Goal: Information Seeking & Learning: Understand process/instructions

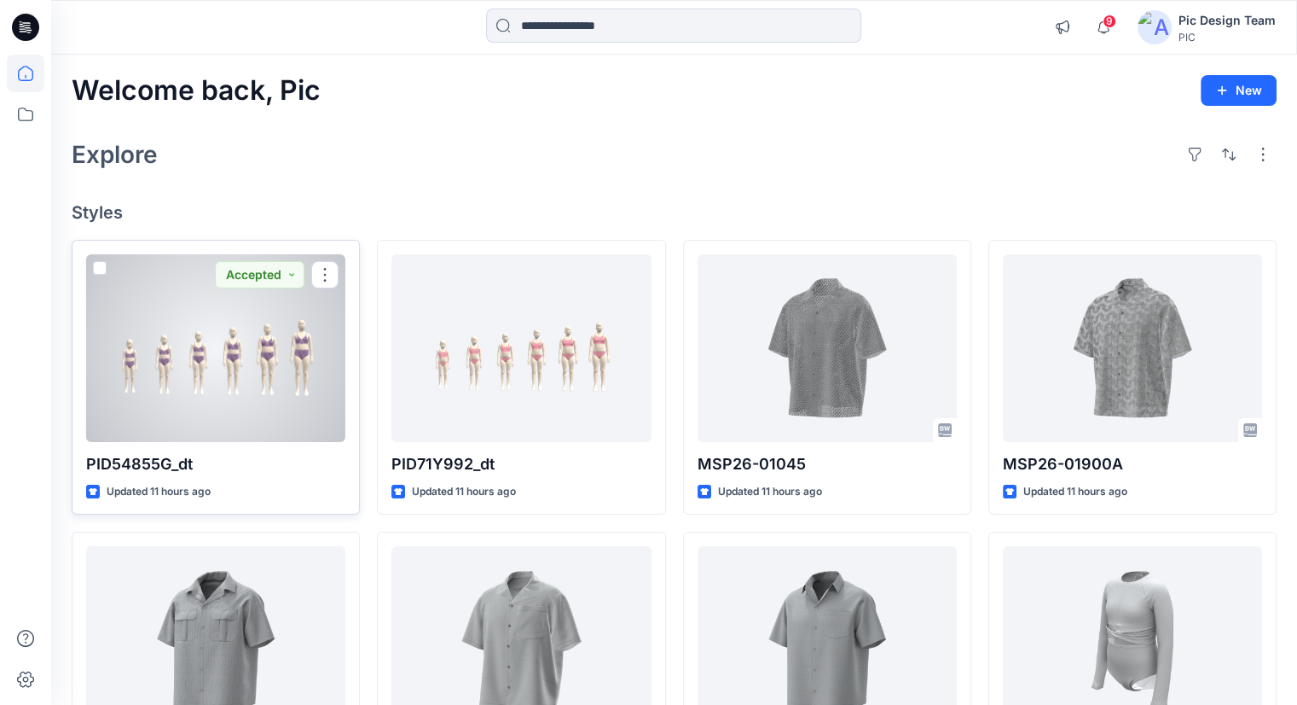
click at [314, 335] on div at bounding box center [215, 348] width 259 height 188
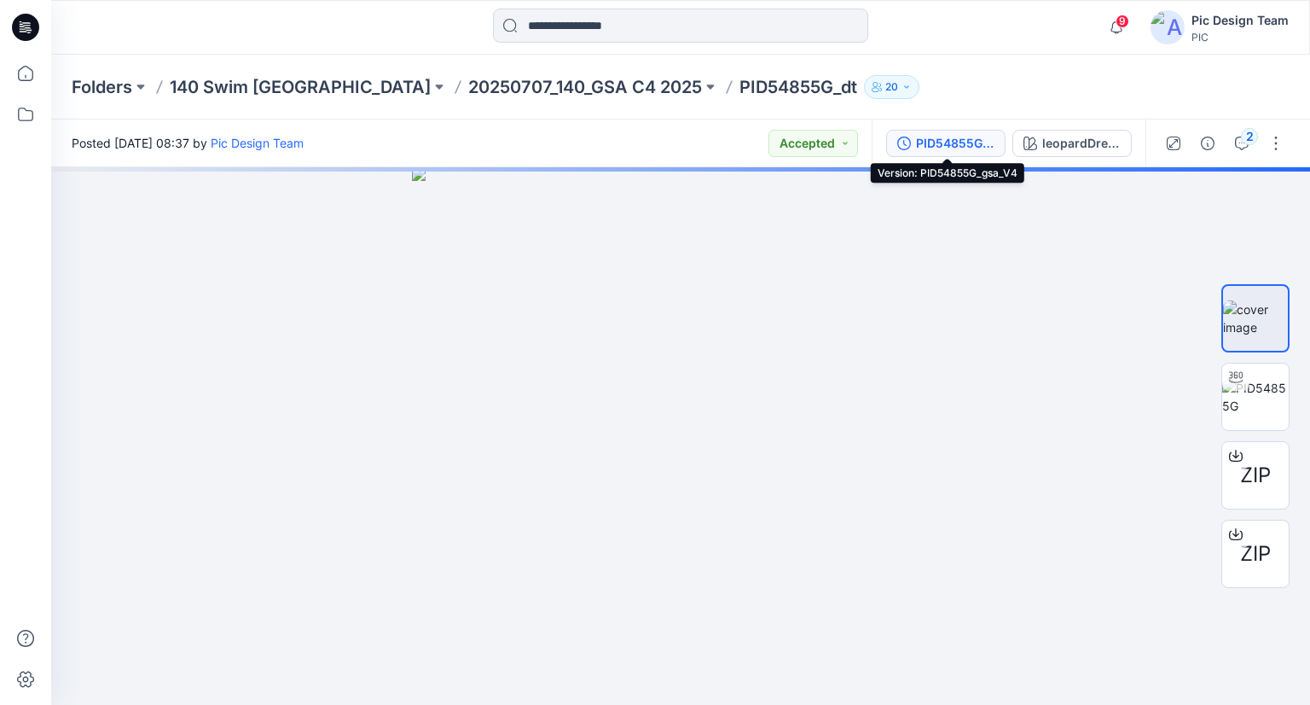
click at [966, 147] on div "PID54855G_gsa_V4" at bounding box center [955, 143] width 78 height 19
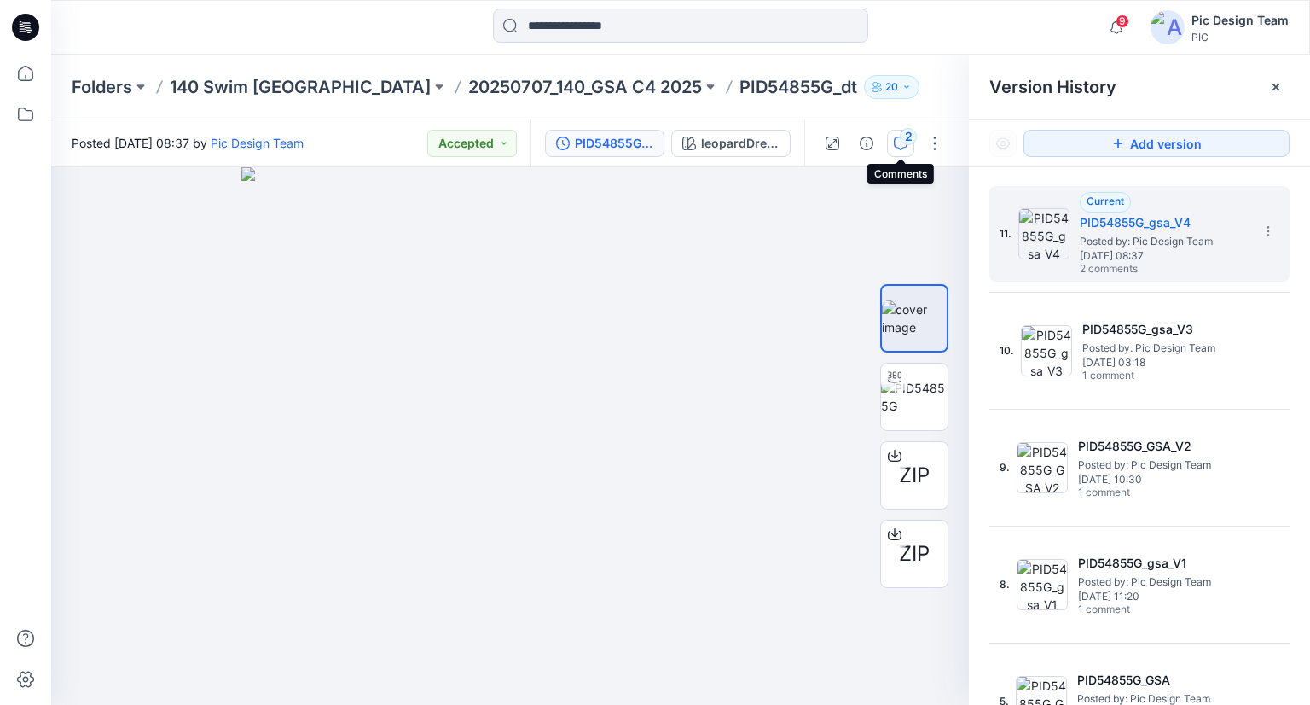
click at [897, 151] on button "2" at bounding box center [900, 143] width 27 height 27
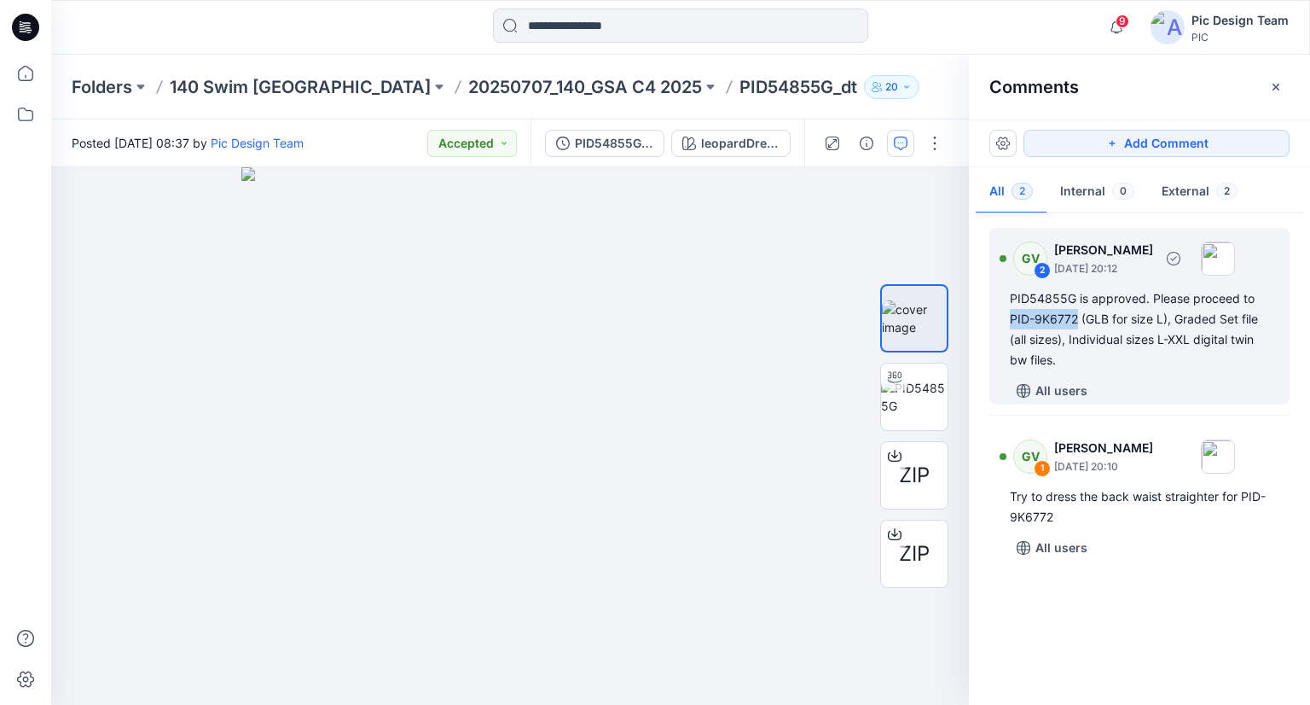
drag, startPoint x: 1010, startPoint y: 320, endPoint x: 1078, endPoint y: 322, distance: 68.3
click at [1078, 322] on div "PID54855G is approved. Please proceed to PID-9K6772 (GLB for size L), Graded Se…" at bounding box center [1139, 329] width 259 height 82
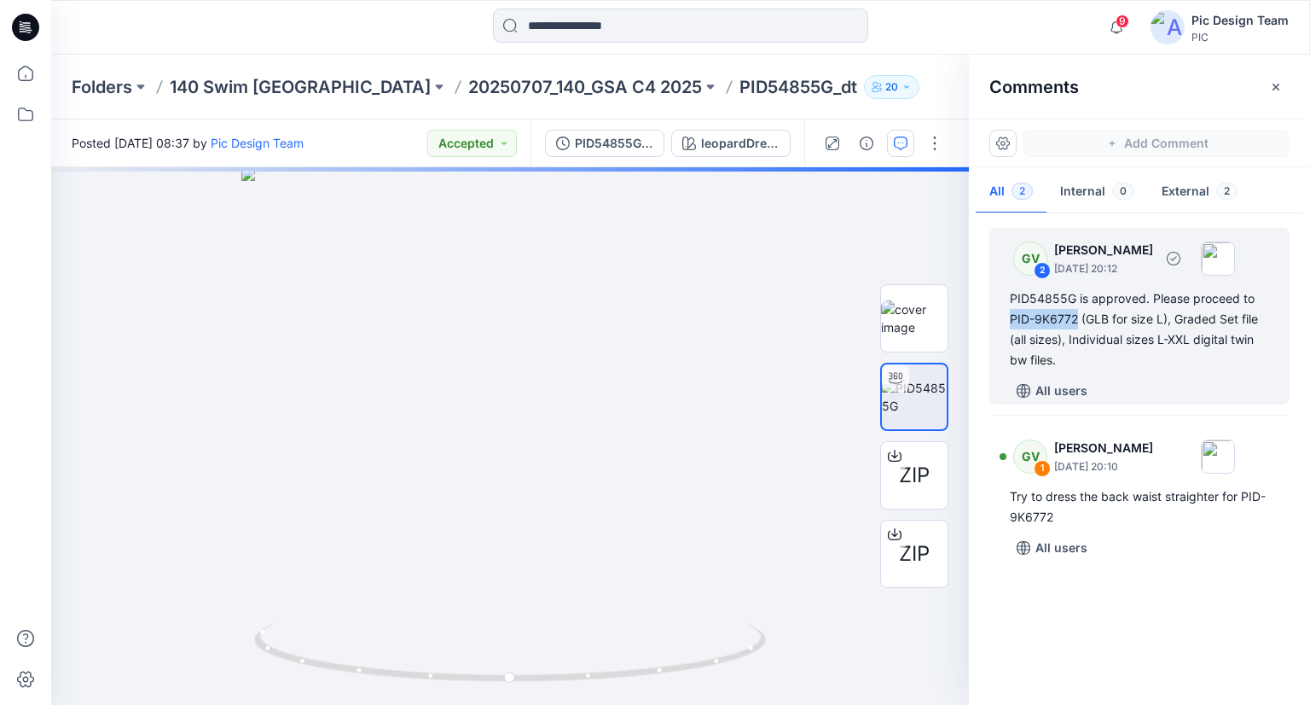
copy div "PID-9K6772"
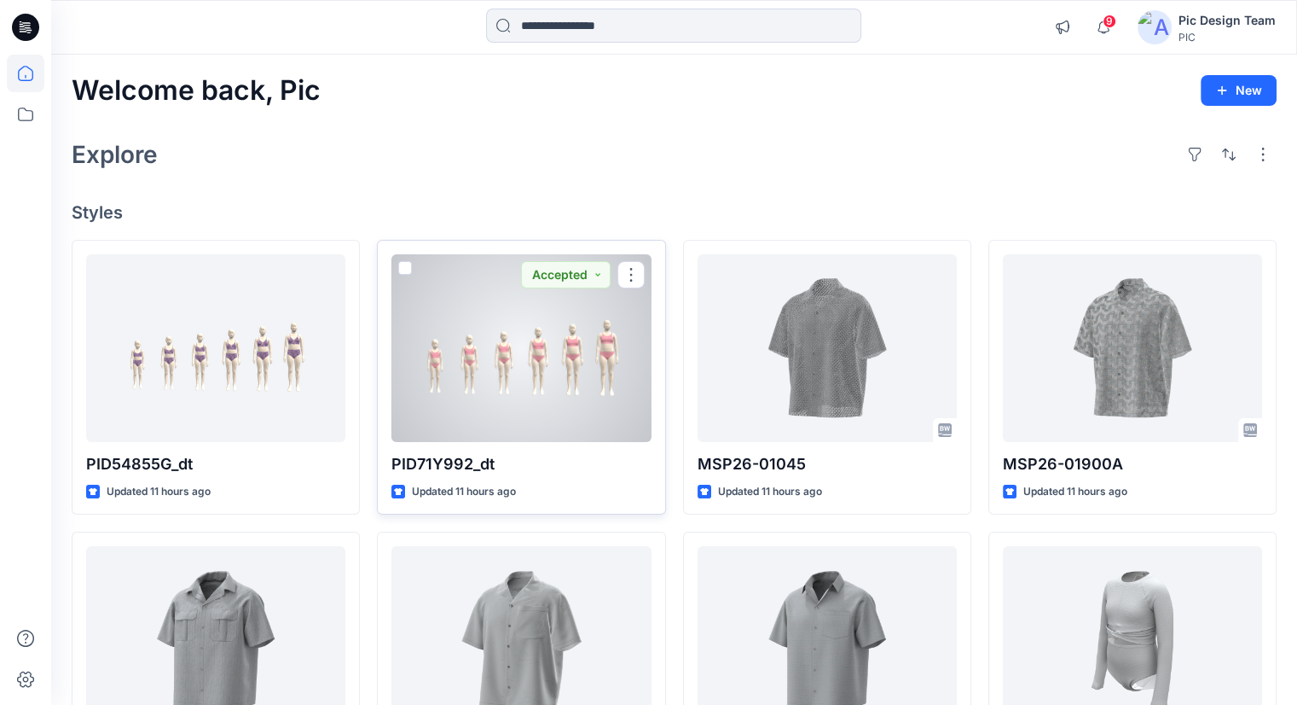
click at [423, 294] on div at bounding box center [520, 348] width 259 height 188
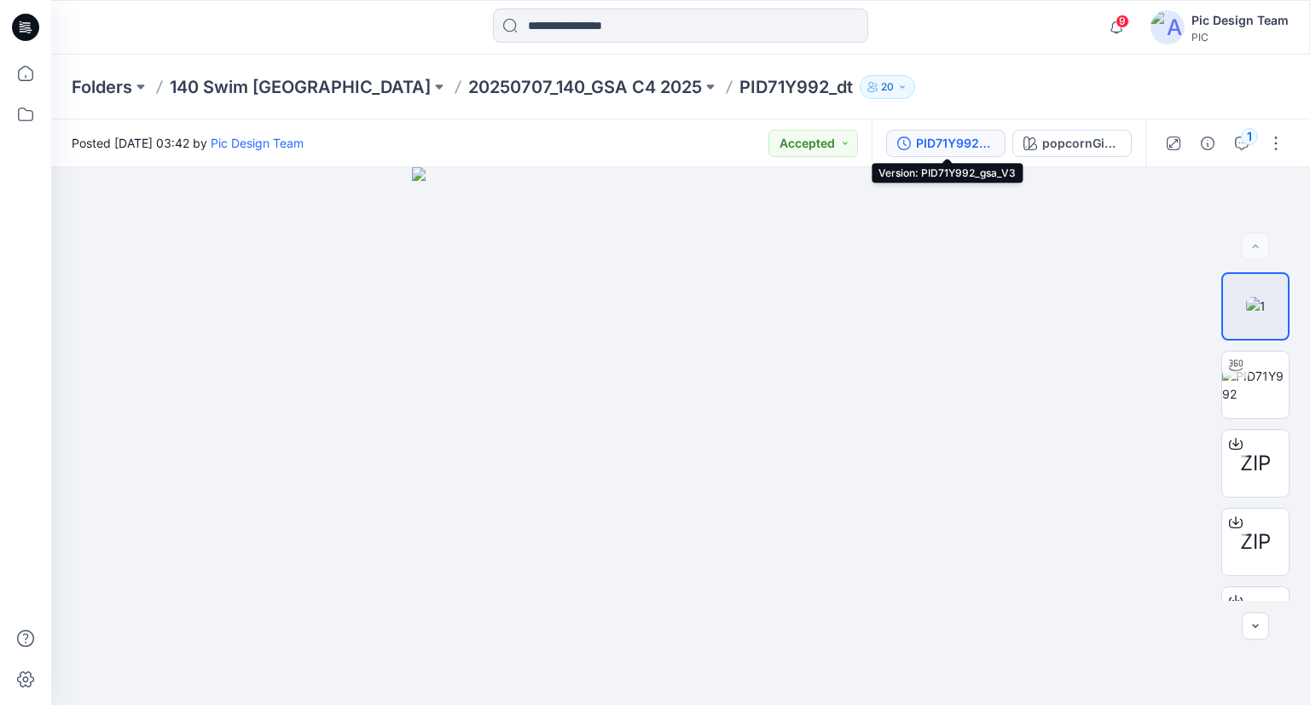
click at [945, 142] on div "PID71Y992_gsa_V3" at bounding box center [955, 143] width 78 height 19
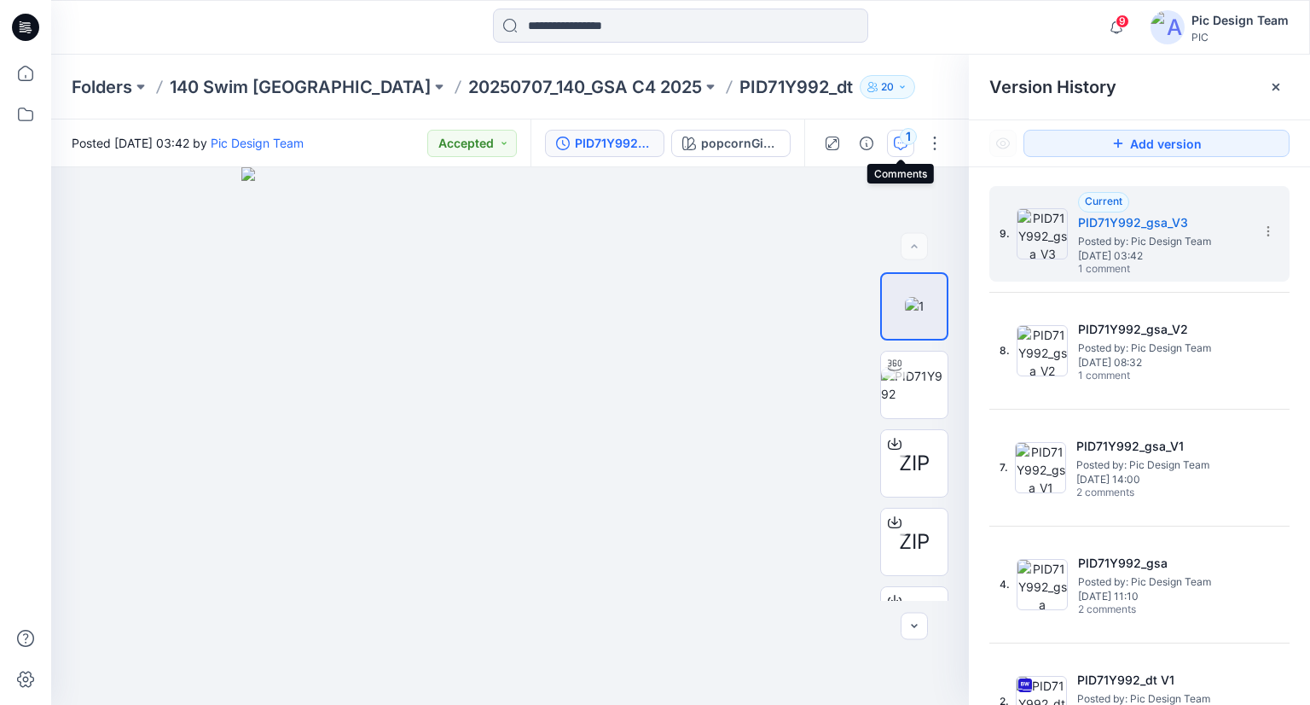
click at [908, 137] on div "1" at bounding box center [908, 136] width 17 height 17
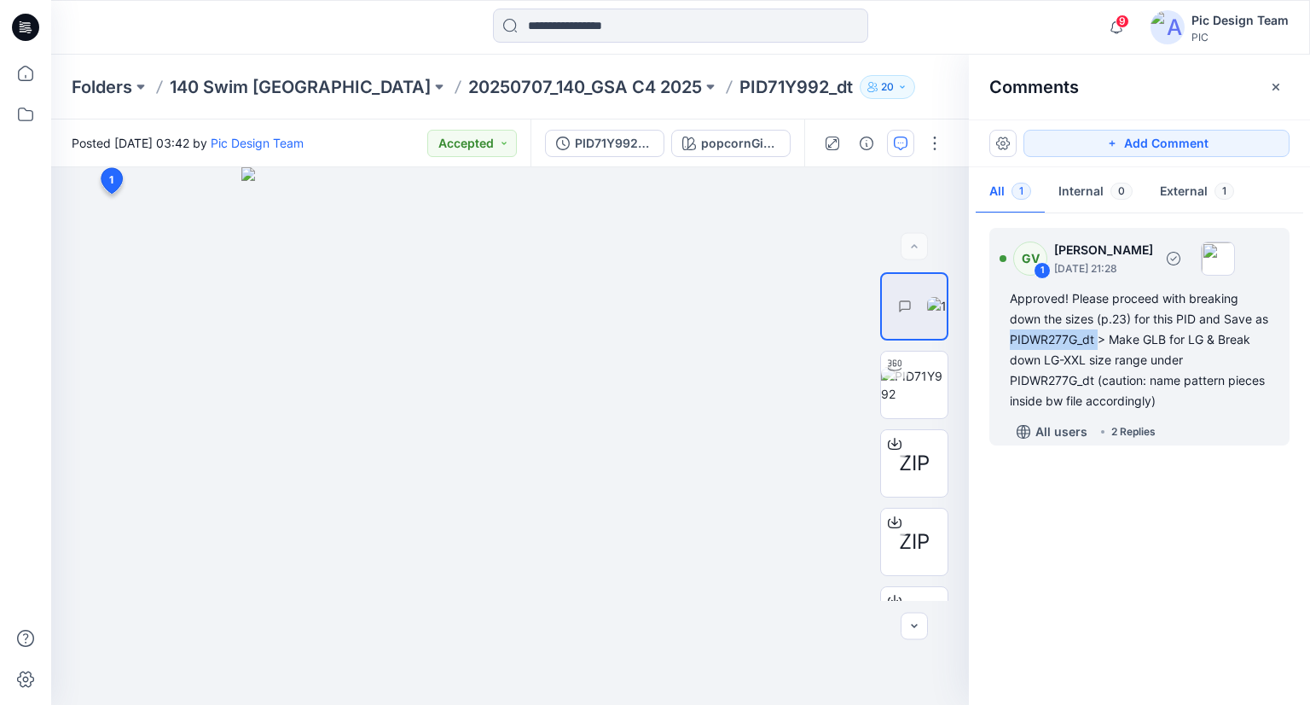
drag, startPoint x: 1028, startPoint y: 339, endPoint x: 1114, endPoint y: 339, distance: 86.1
click at [1114, 339] on div "Approved! Please proceed with breaking down the sizes (p.23) for this PID and S…" at bounding box center [1139, 349] width 259 height 123
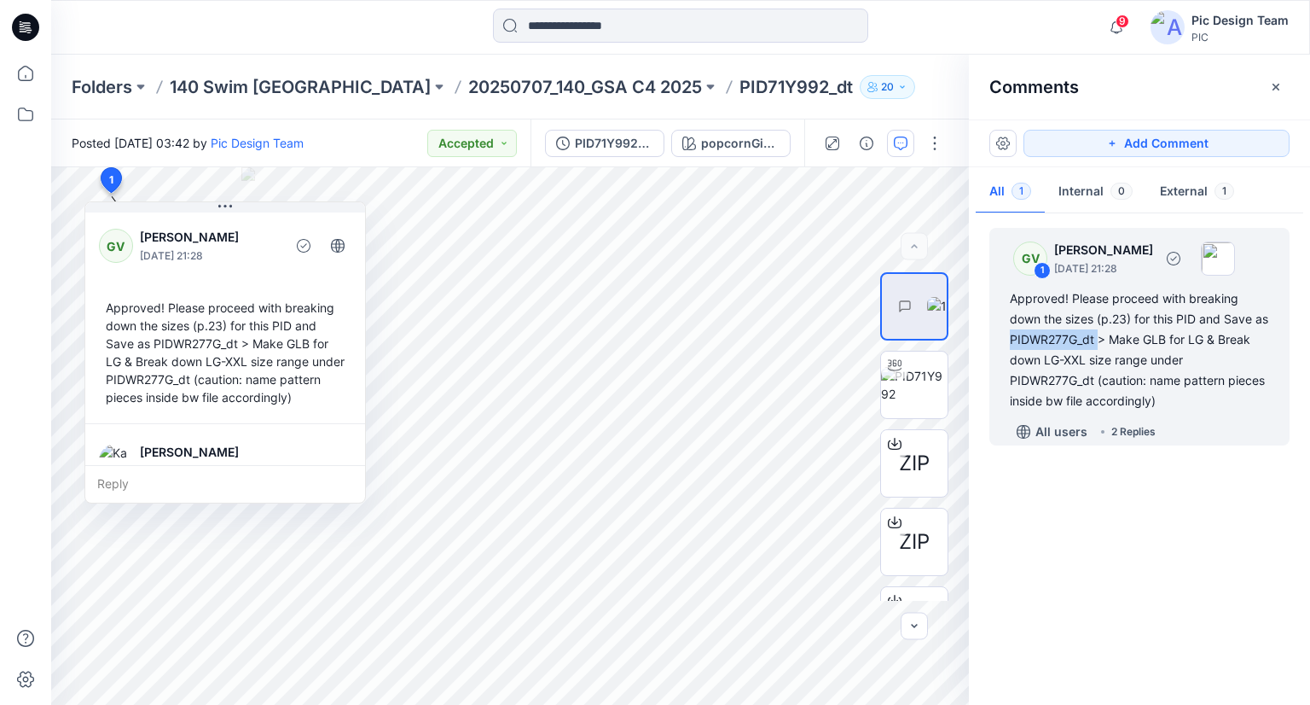
copy div "PIDWR277G_dt"
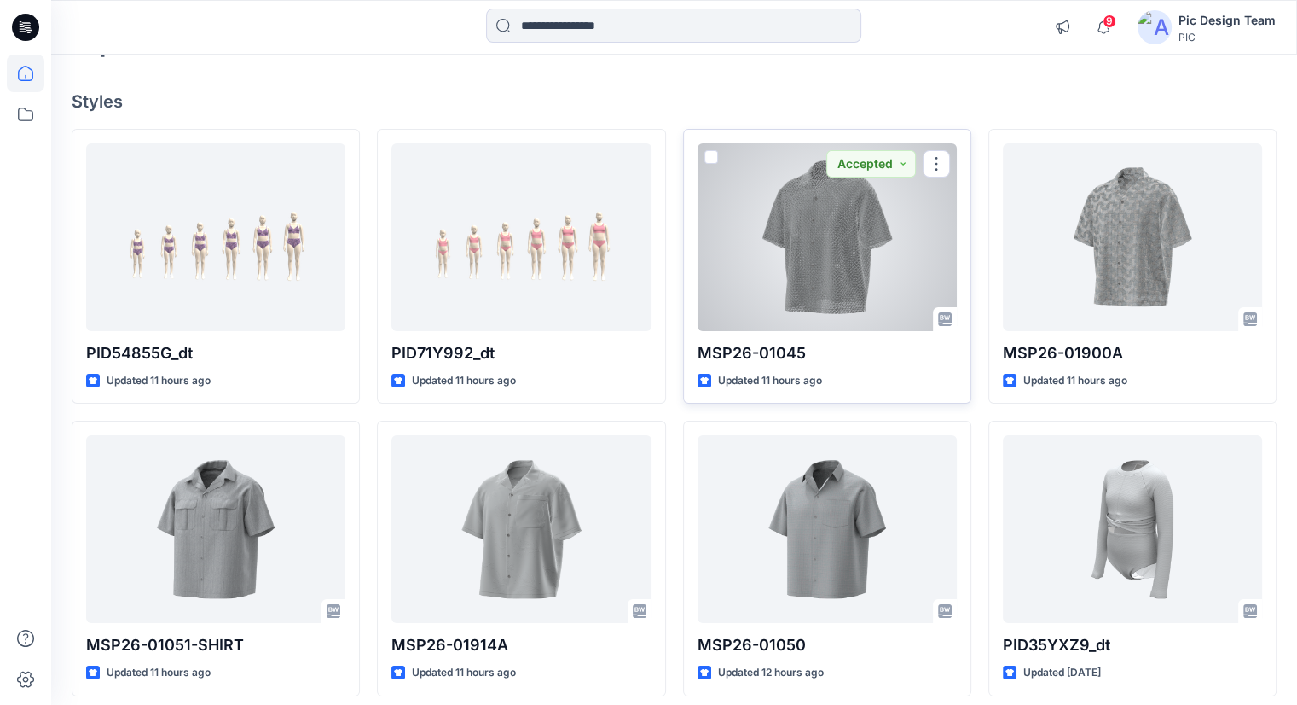
scroll to position [98, 0]
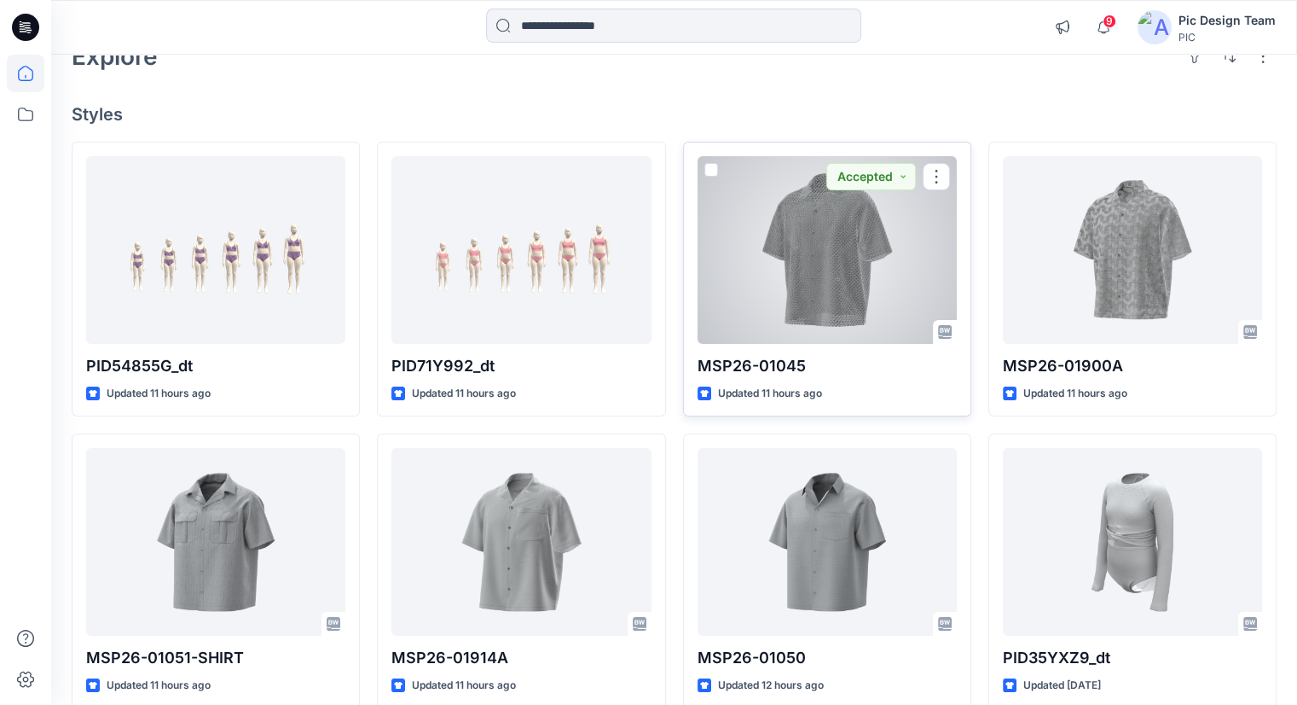
click at [843, 316] on div at bounding box center [827, 250] width 259 height 188
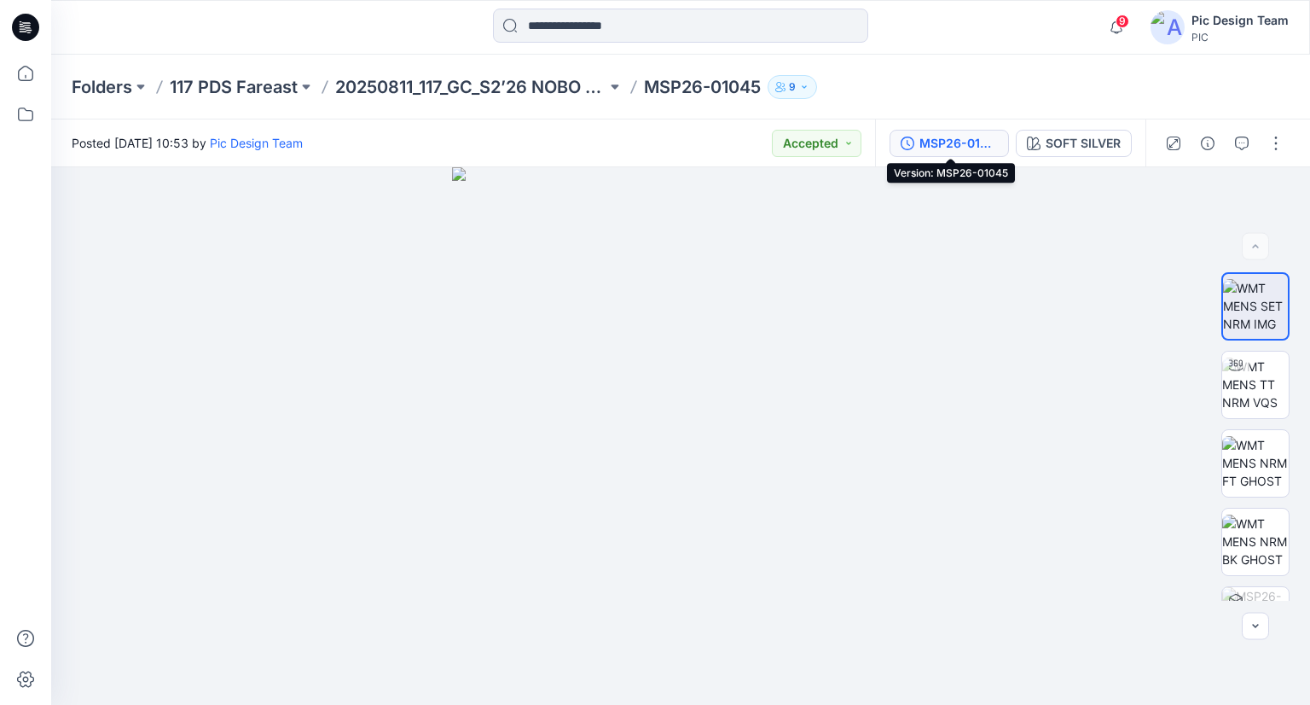
click at [960, 149] on div "MSP26-01045" at bounding box center [958, 143] width 78 height 19
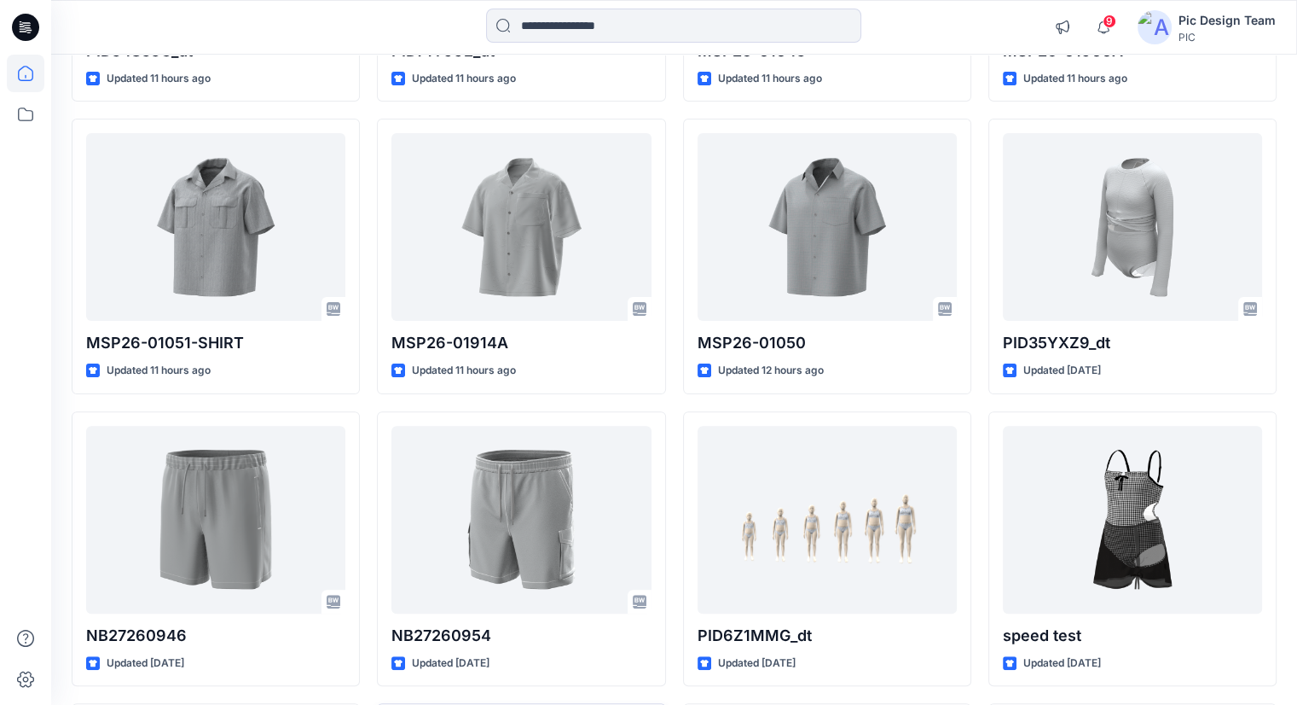
scroll to position [165, 0]
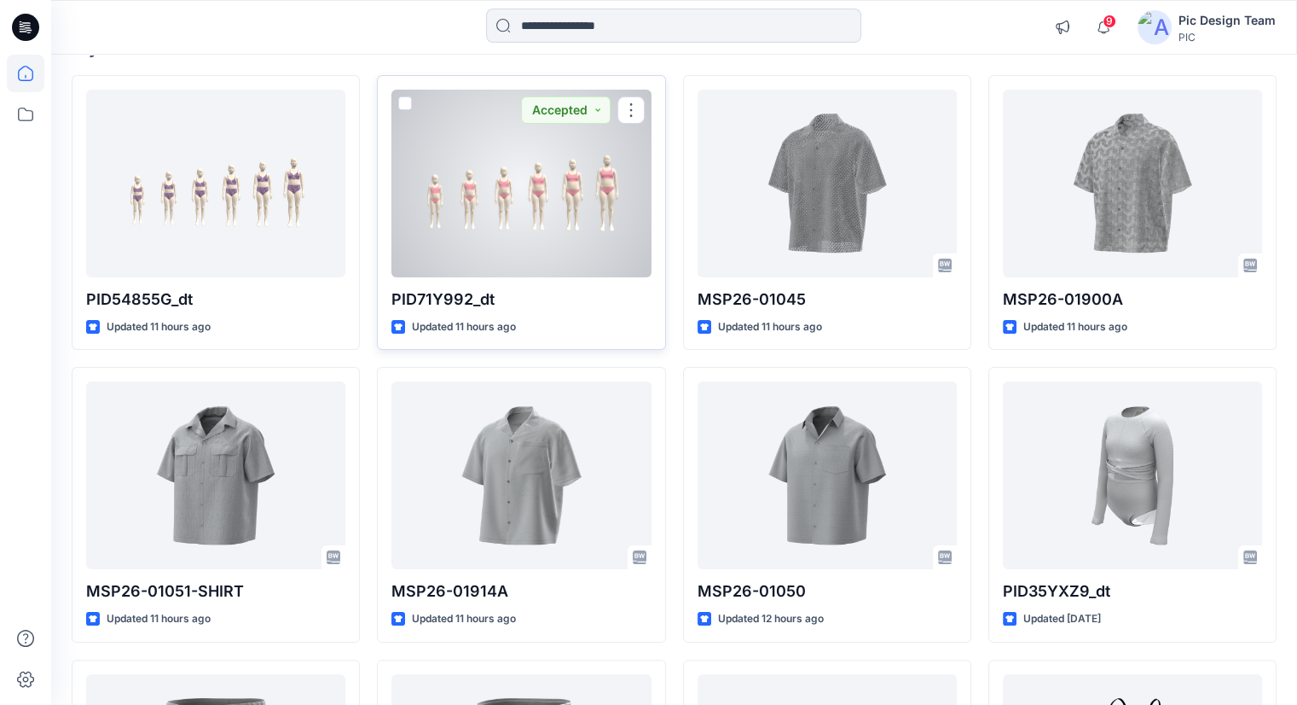
click at [525, 236] on div at bounding box center [520, 184] width 259 height 188
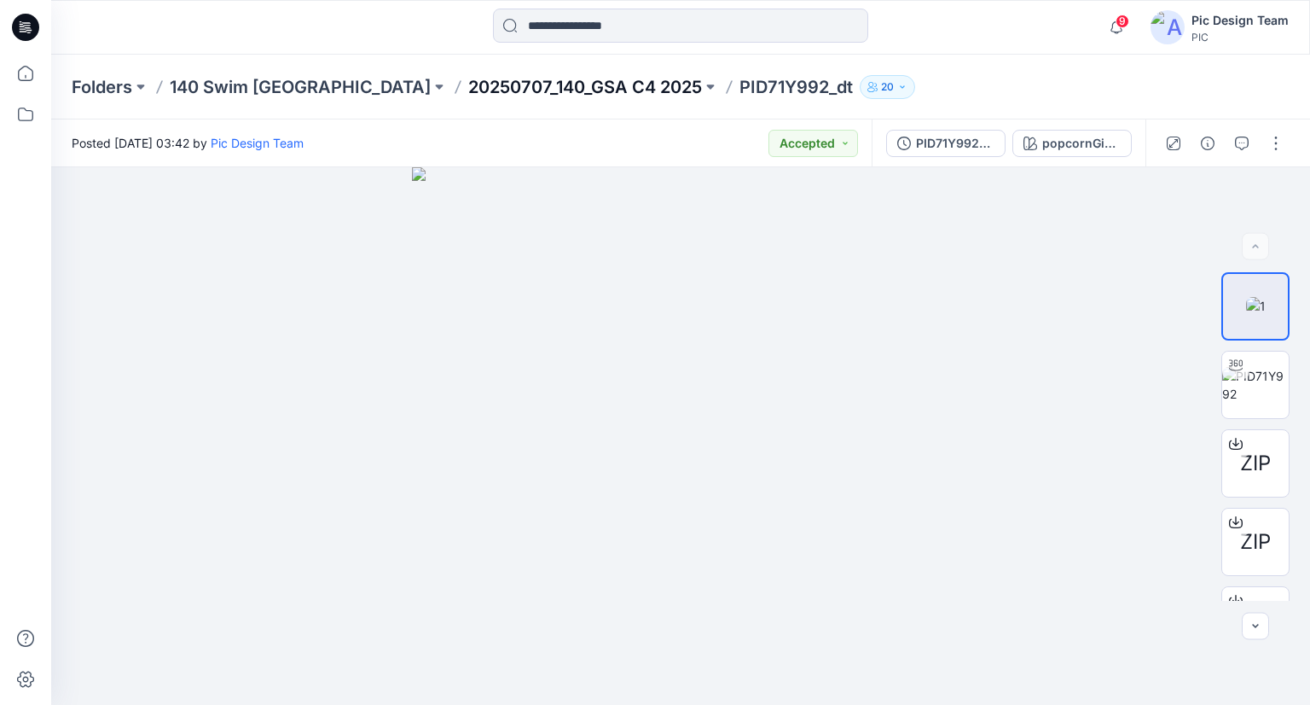
click at [535, 89] on p "20250707_140_GSA C4 2025" at bounding box center [585, 87] width 234 height 24
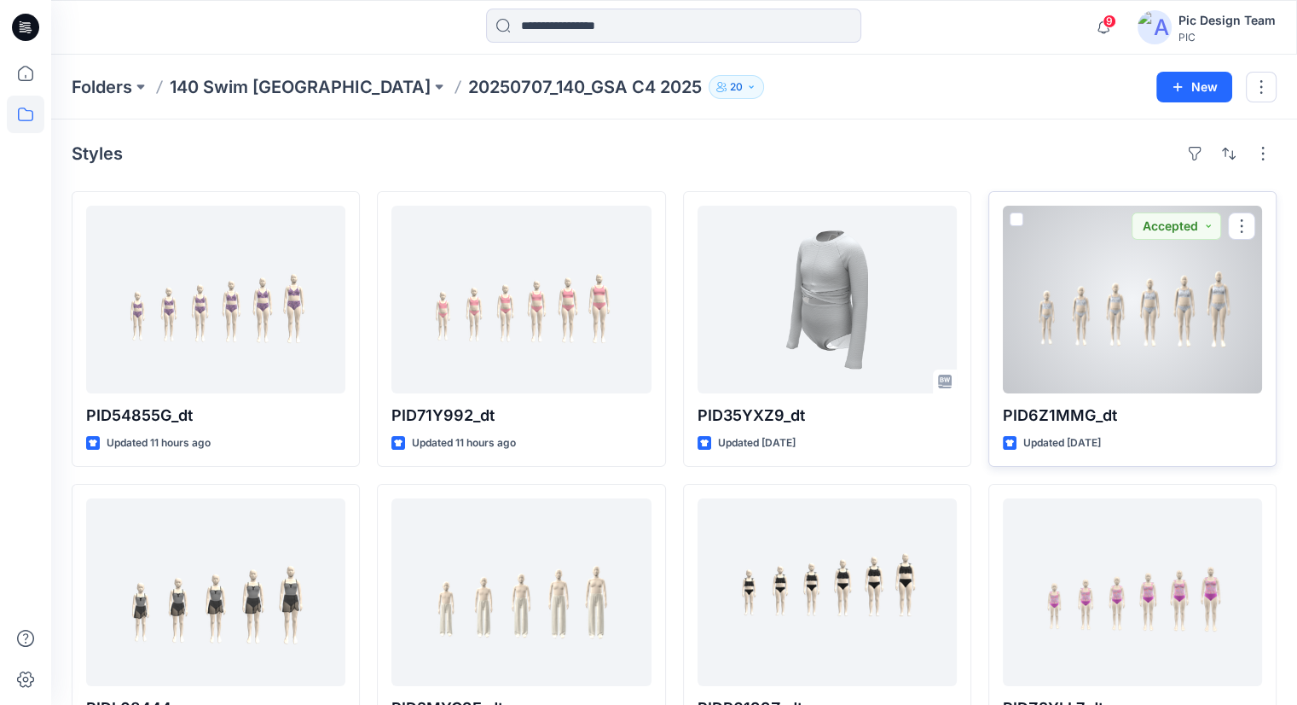
click at [1116, 345] on div at bounding box center [1132, 300] width 259 height 188
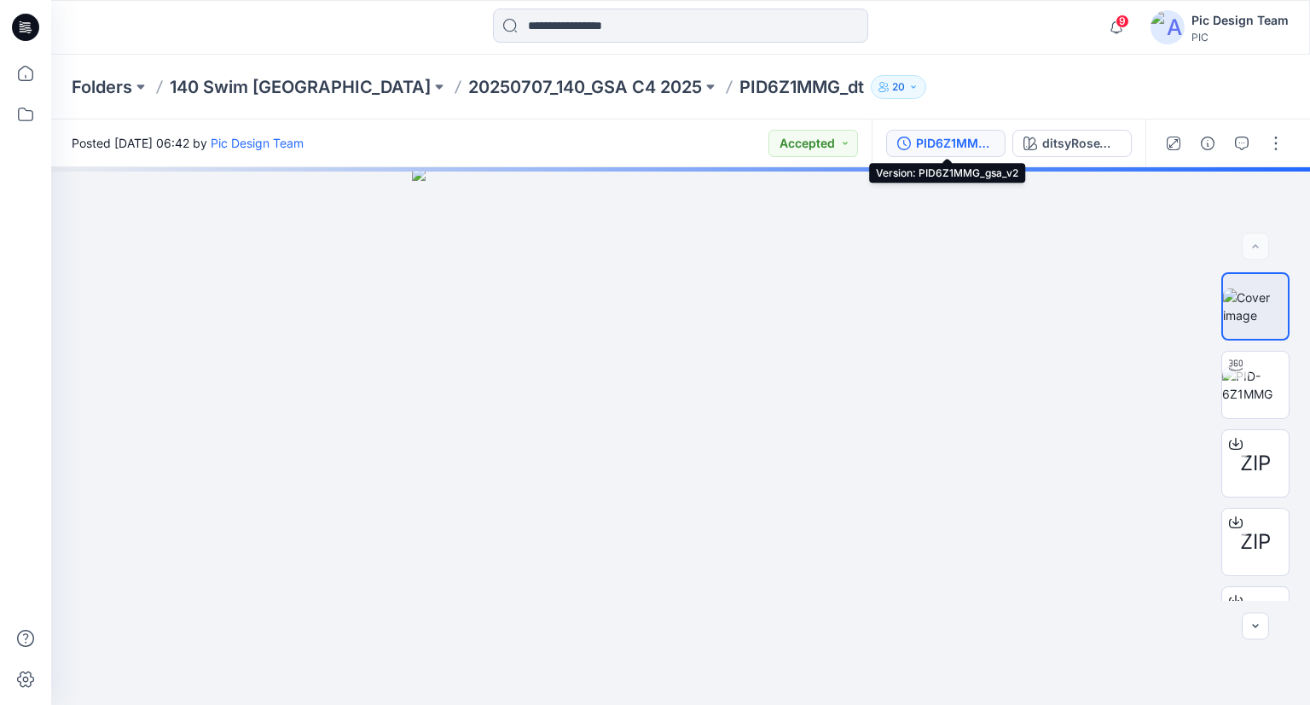
click at [986, 151] on div "PID6Z1MMG_gsa_v2" at bounding box center [955, 143] width 78 height 19
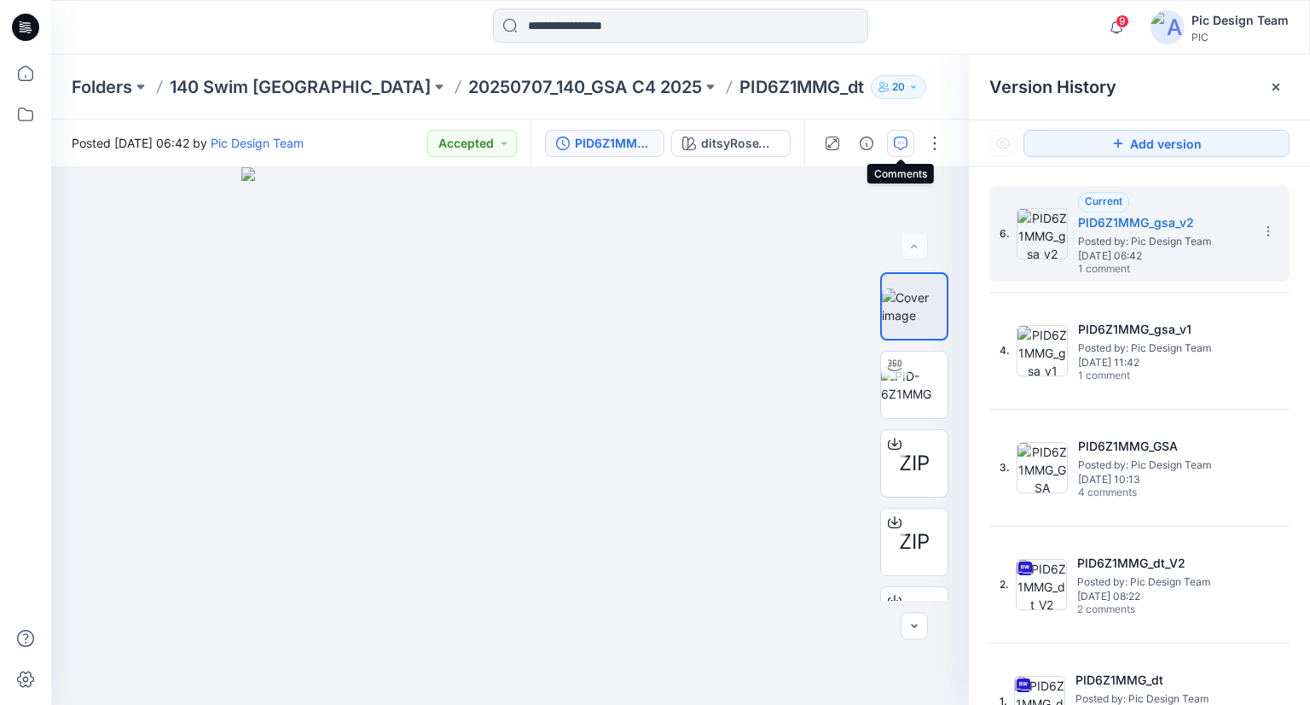
click at [905, 136] on icon "button" at bounding box center [901, 143] width 14 height 14
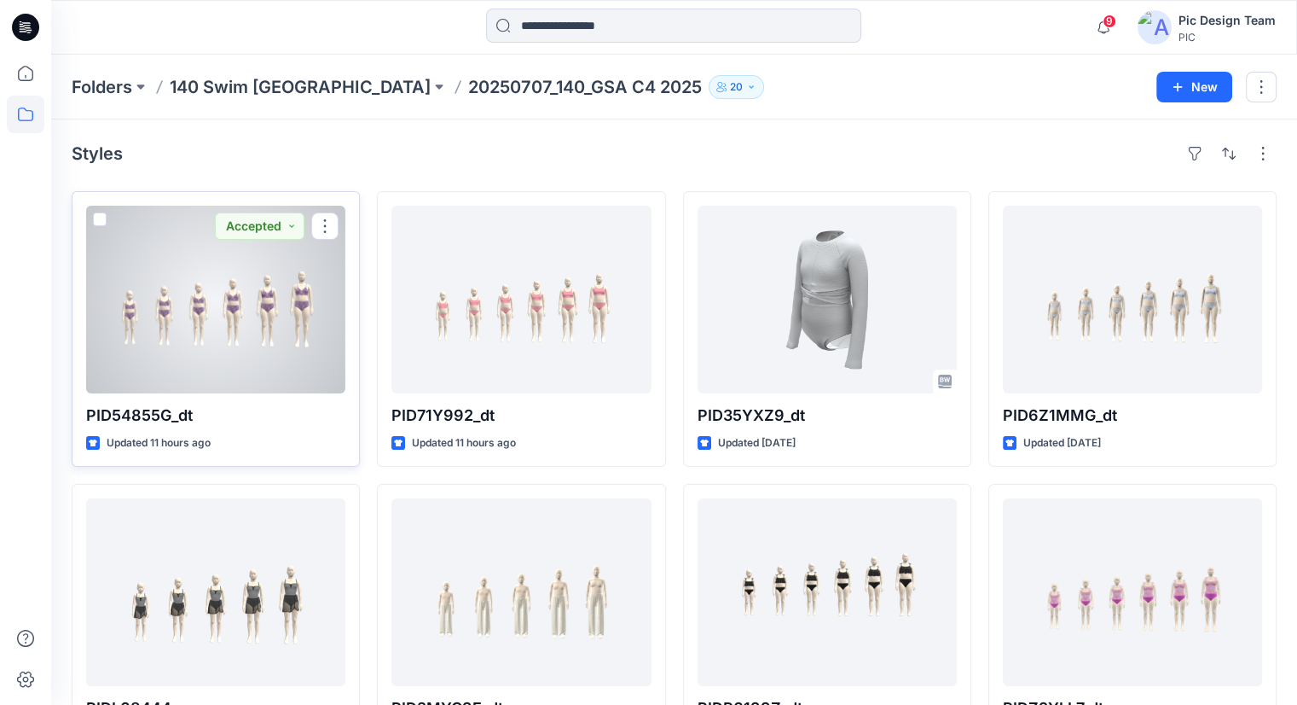
click at [119, 257] on div at bounding box center [215, 300] width 259 height 188
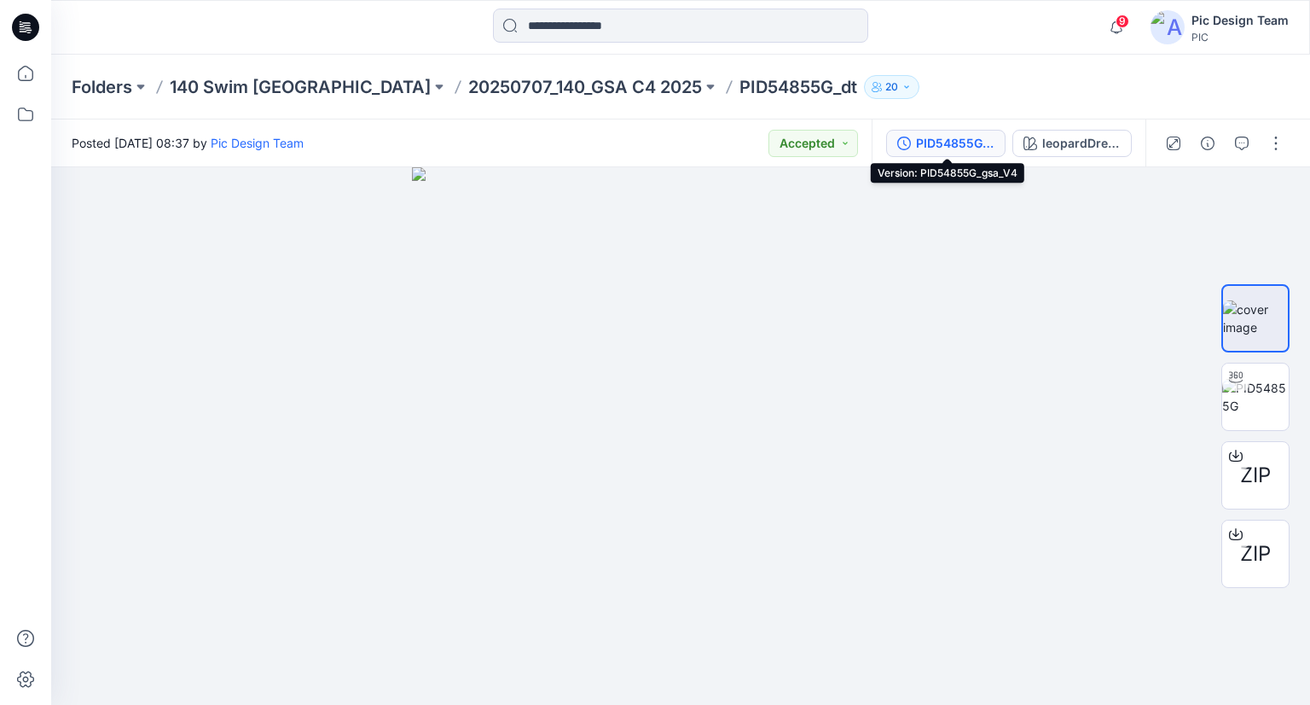
click at [953, 151] on div "PID54855G_gsa_V4" at bounding box center [955, 143] width 78 height 19
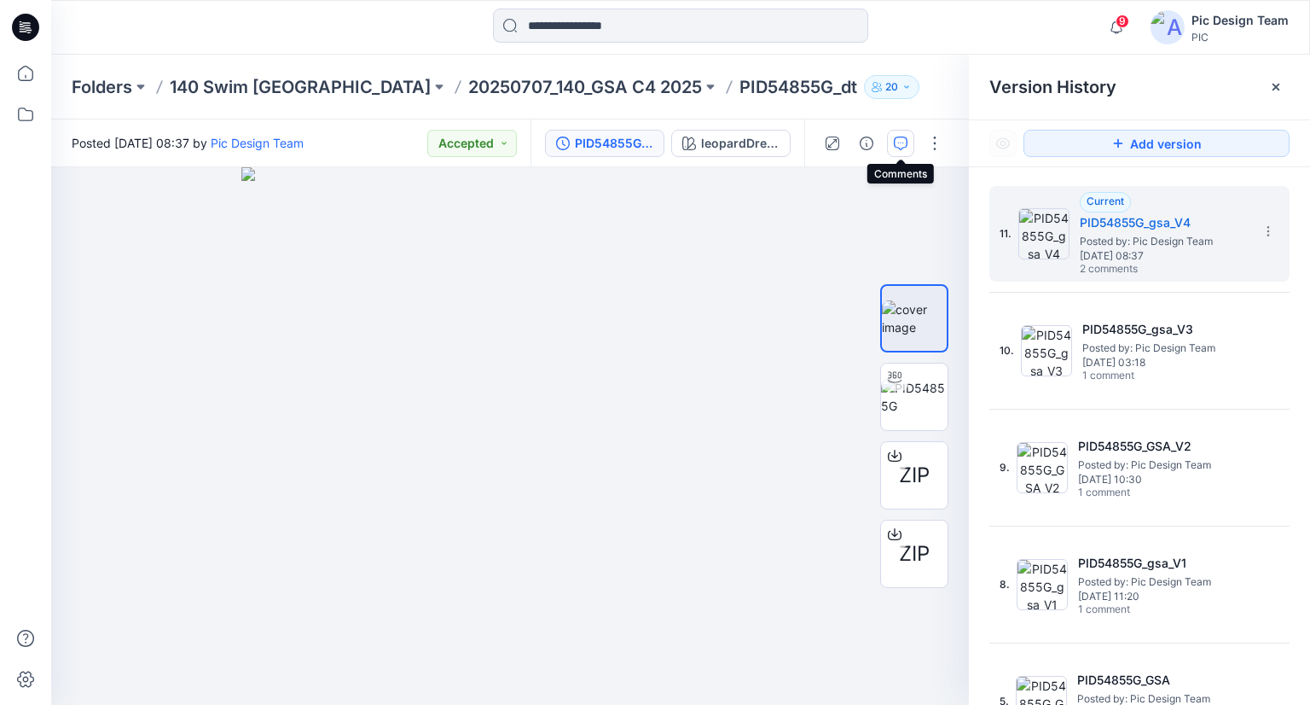
click at [911, 147] on button "button" at bounding box center [900, 143] width 27 height 27
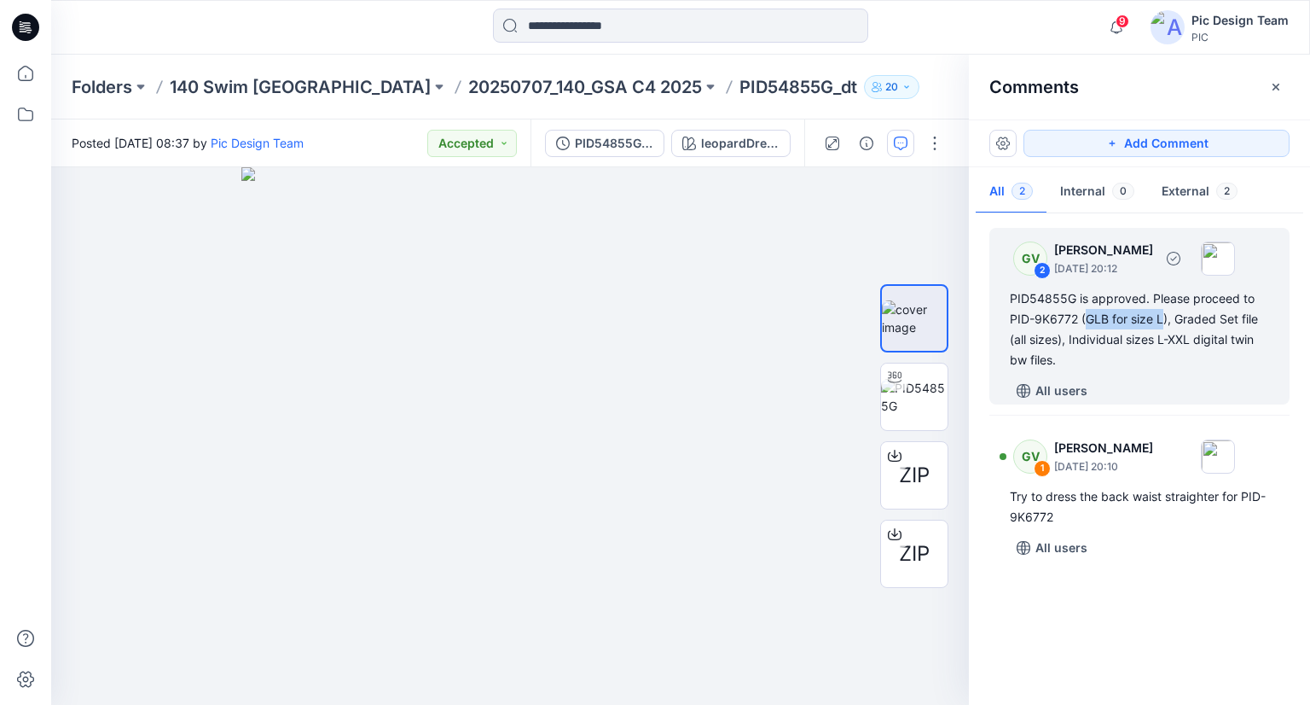
drag, startPoint x: 1087, startPoint y: 318, endPoint x: 1161, endPoint y: 322, distance: 73.4
click at [1161, 322] on div "PID54855G is approved. Please proceed to PID-9K6772 (GLB for size L), Graded Se…" at bounding box center [1139, 329] width 259 height 82
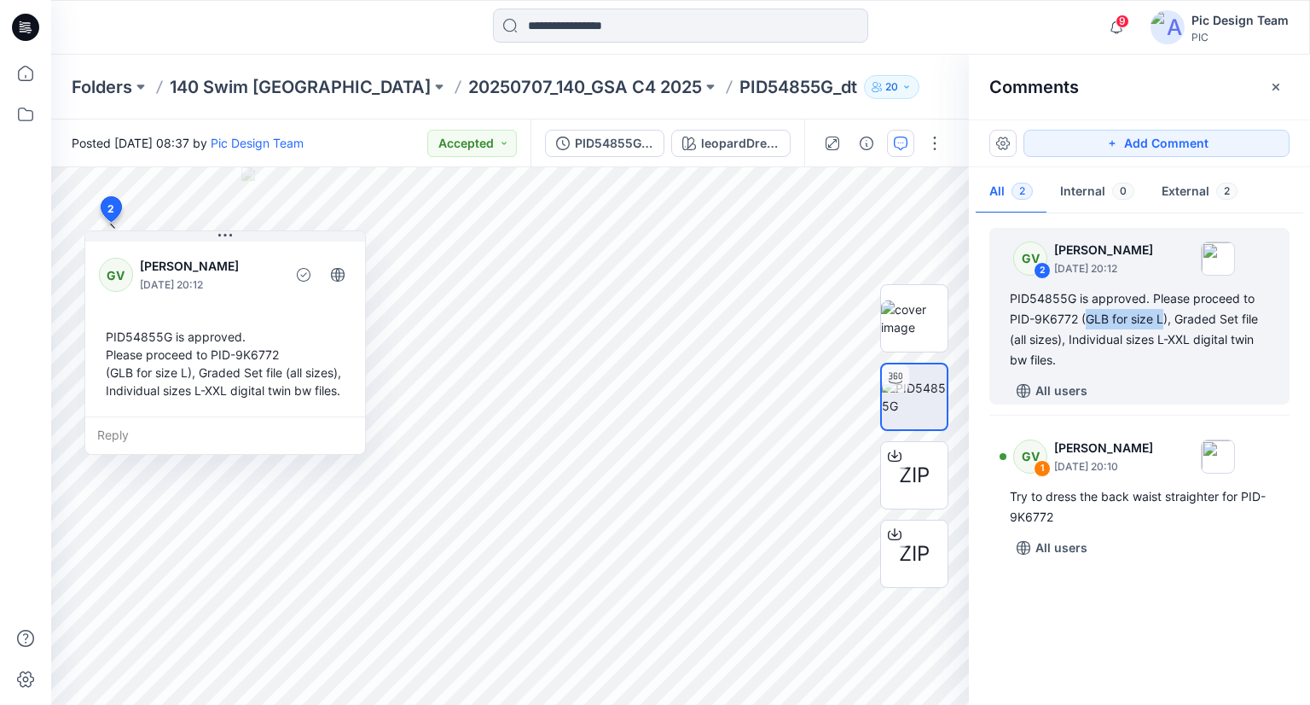
copy div "GLB for size L"
